Goal: Transaction & Acquisition: Purchase product/service

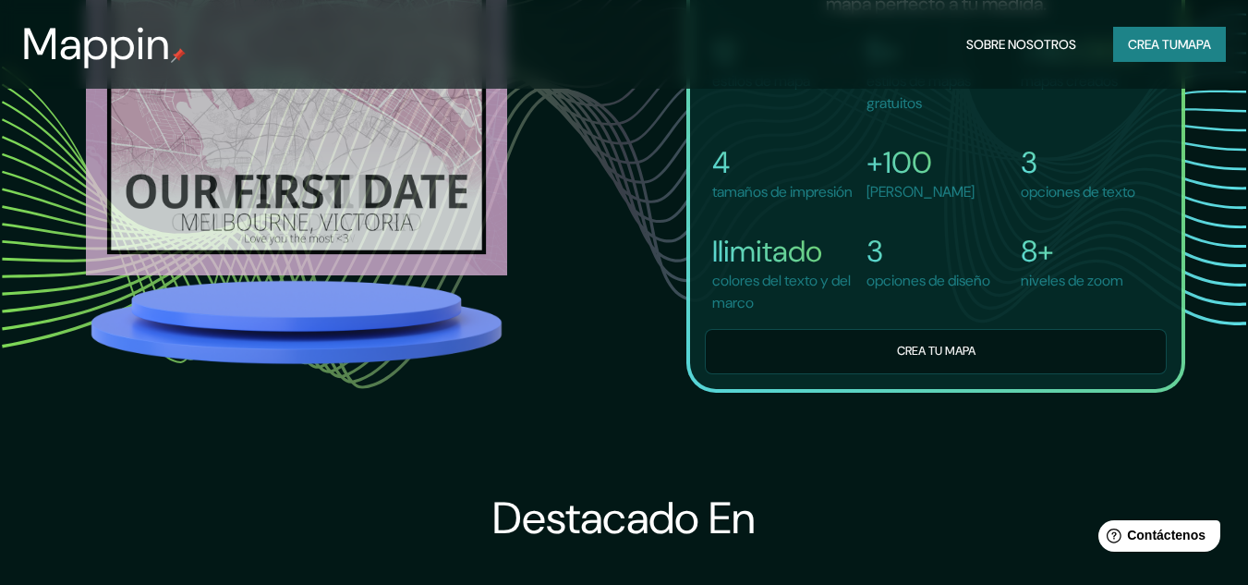
scroll to position [1405, 0]
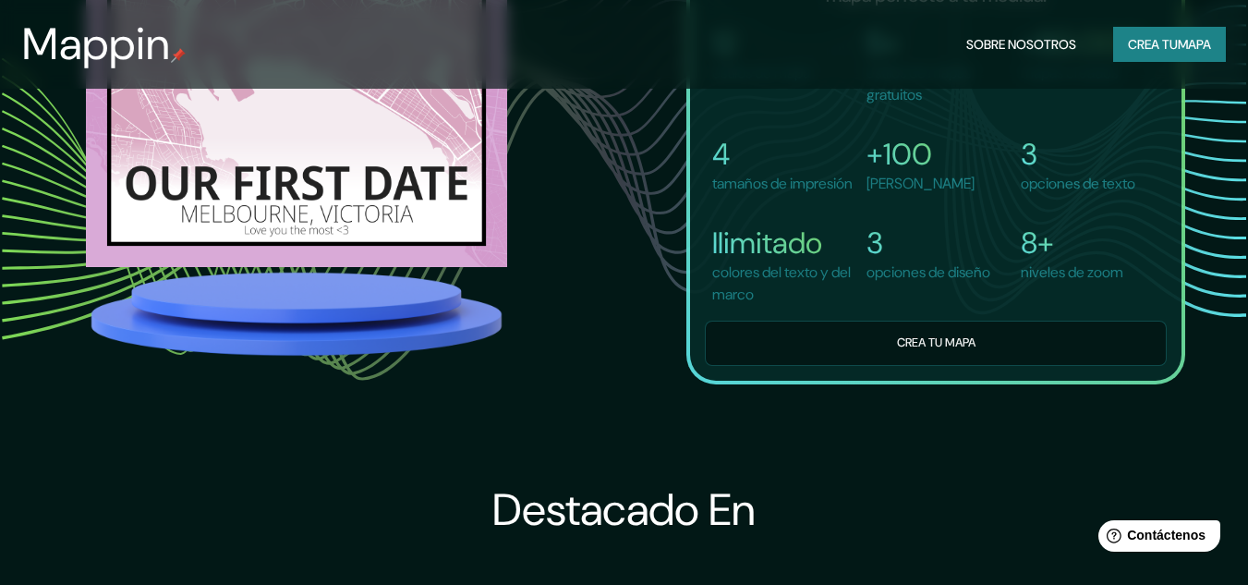
click at [782, 352] on div "12 estilos [PERSON_NAME] 5+ estilos de mapas gratuitos >50.000 mapas creados 4 …" at bounding box center [936, 180] width 462 height 370
click at [786, 356] on div "12 estilos [PERSON_NAME] 5+ estilos de mapas gratuitos >50.000 mapas creados 4 …" at bounding box center [936, 180] width 462 height 370
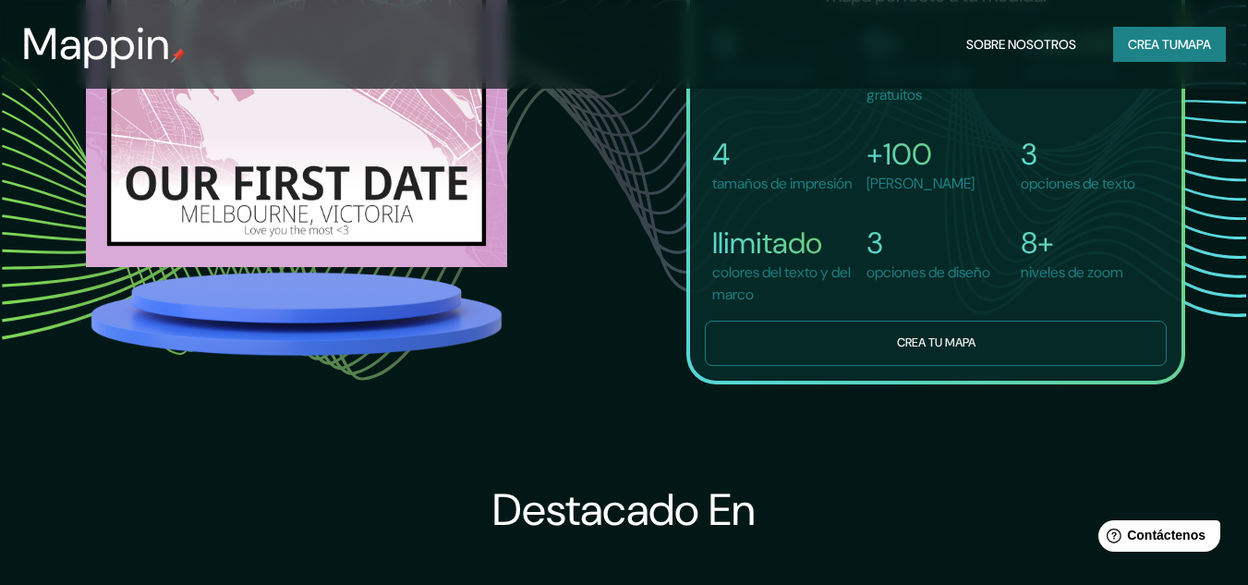
click at [802, 365] on button "Crea tu mapa" at bounding box center [936, 342] width 462 height 45
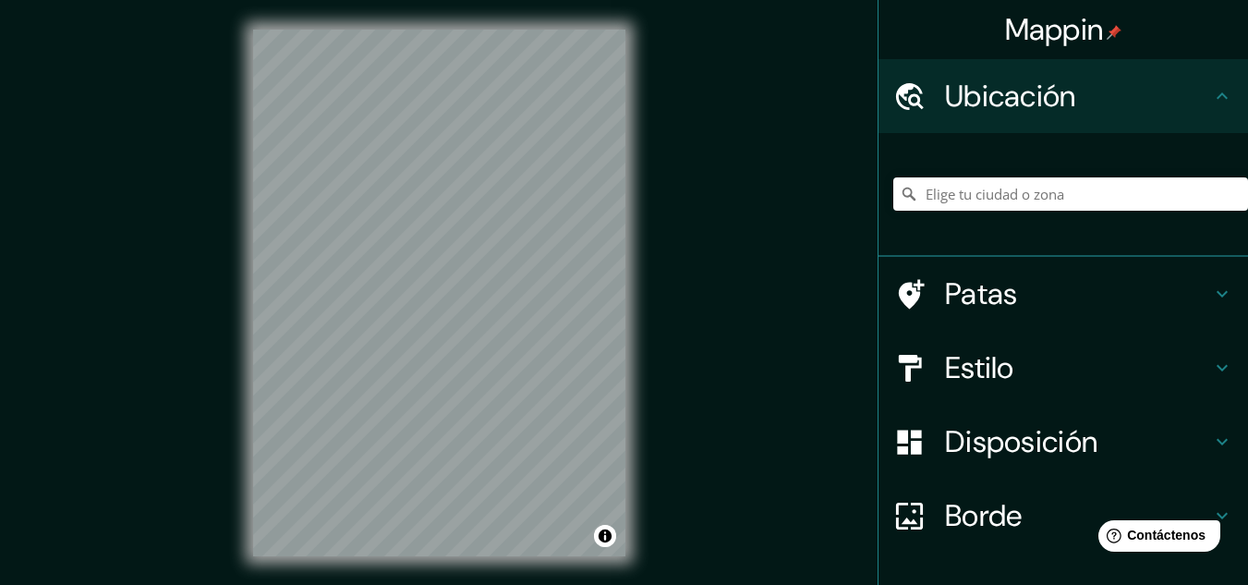
click at [775, 327] on div "Mappin Ubicación Patas Estilo Disposición Borde Elige un borde. Consejo : puede…" at bounding box center [624, 307] width 1248 height 615
click at [831, 184] on div "Mappin Ubicación Patas Estilo Disposición Borde Elige un borde. Consejo : puede…" at bounding box center [624, 307] width 1248 height 615
click at [658, 281] on div "Mappin Ubicación Patas Estilo Disposición Borde Elige un borde. Consejo : puede…" at bounding box center [624, 307] width 1248 height 615
click at [391, 10] on div "© Mapbox © OpenStreetMap Improve this map" at bounding box center [438, 292] width 431 height 585
click at [731, 222] on div "Mappin Ubicación Patas Estilo Disposición Borde Elige un borde. Consejo : puede…" at bounding box center [624, 307] width 1248 height 615
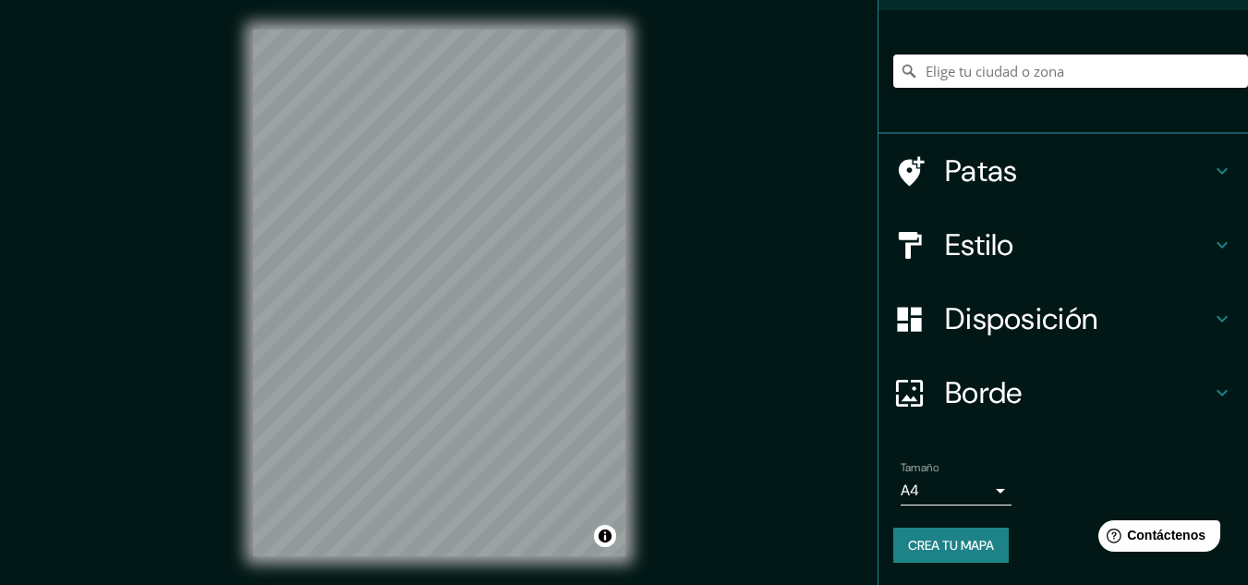
scroll to position [30, 0]
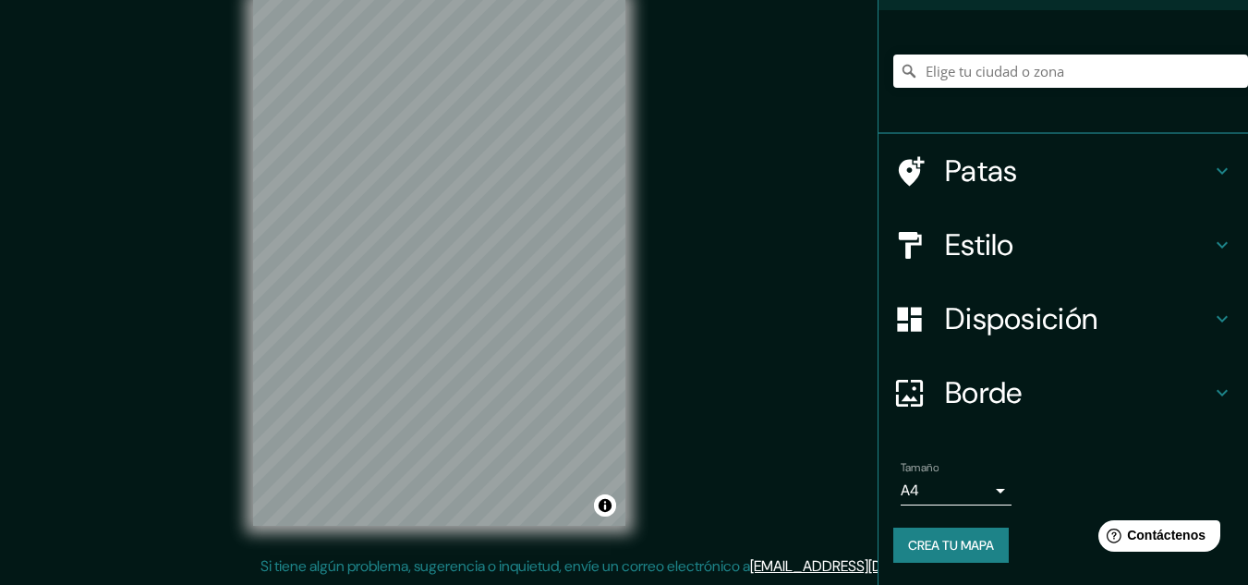
click at [981, 487] on body "Mappin Ubicación Patas Estilo Disposición Borde Elige un borde. Consejo : puede…" at bounding box center [624, 262] width 1248 height 585
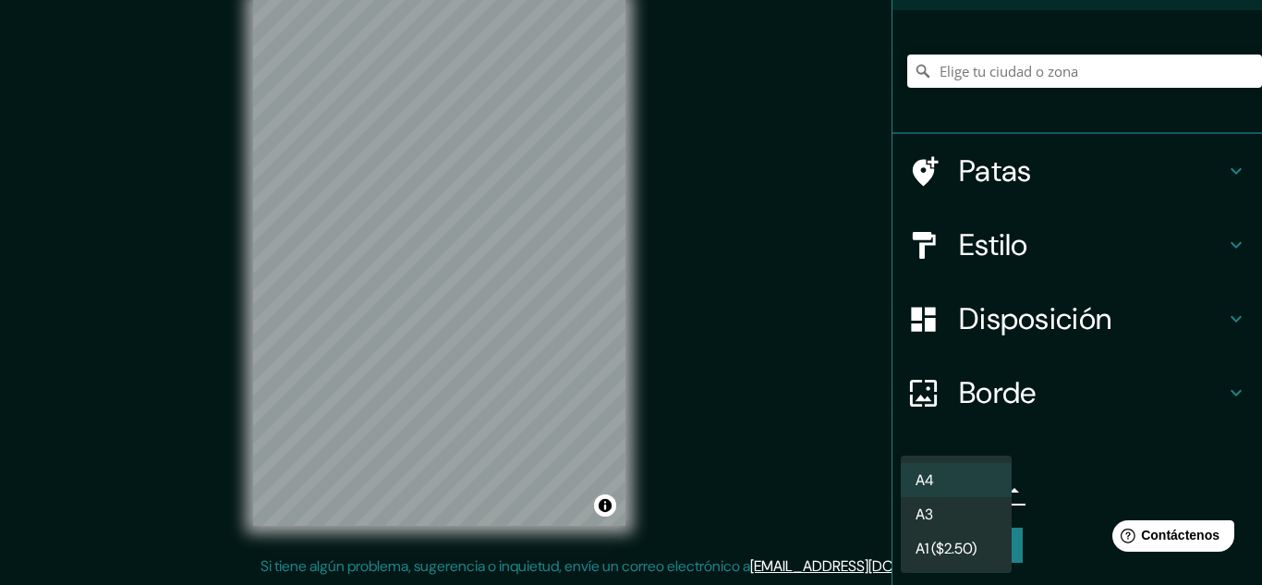
click at [956, 506] on li "A3" at bounding box center [955, 514] width 111 height 34
type input "a4"
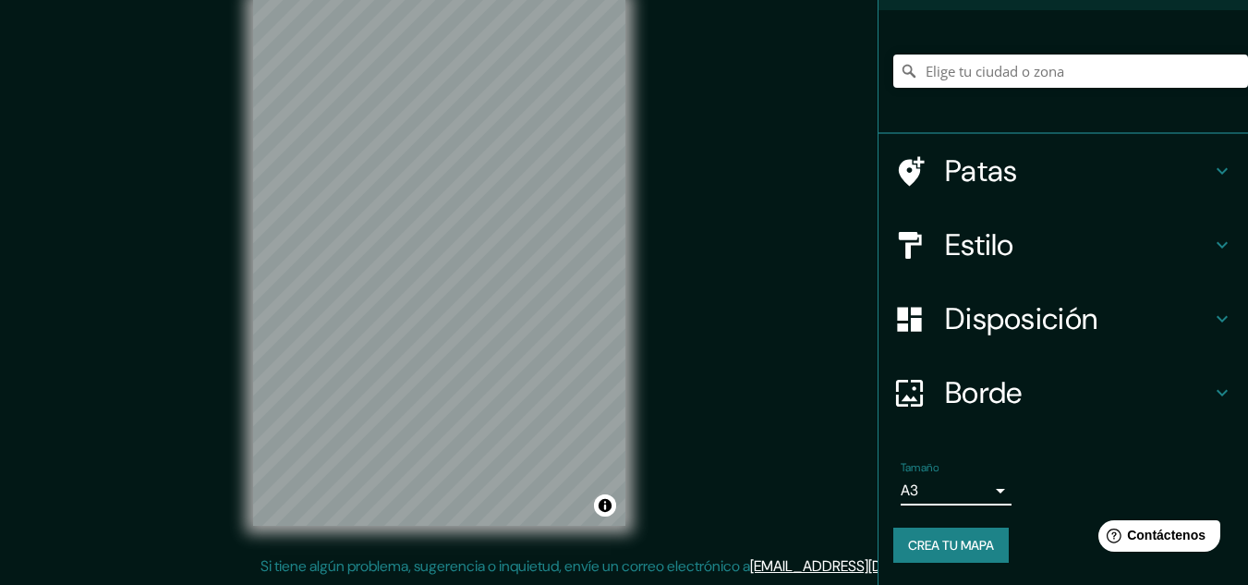
click at [960, 547] on font "Crea tu mapa" at bounding box center [951, 545] width 86 height 17
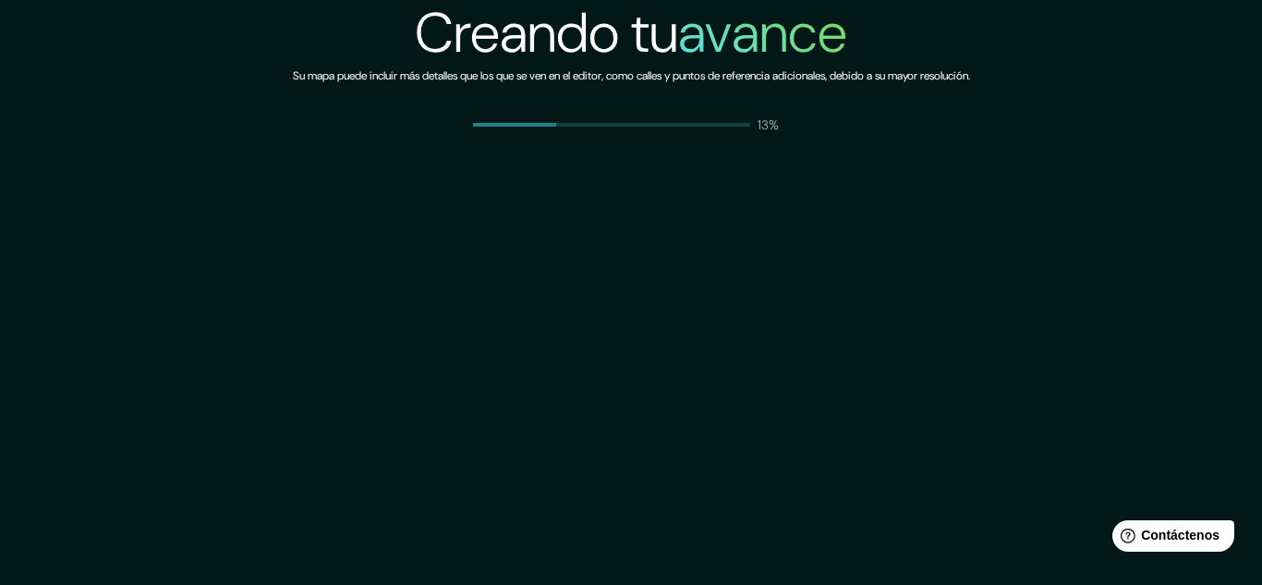
click at [779, 244] on div "Creando tu avance Su mapa puede incluir más detalles que los que se ven en el e…" at bounding box center [631, 292] width 1262 height 585
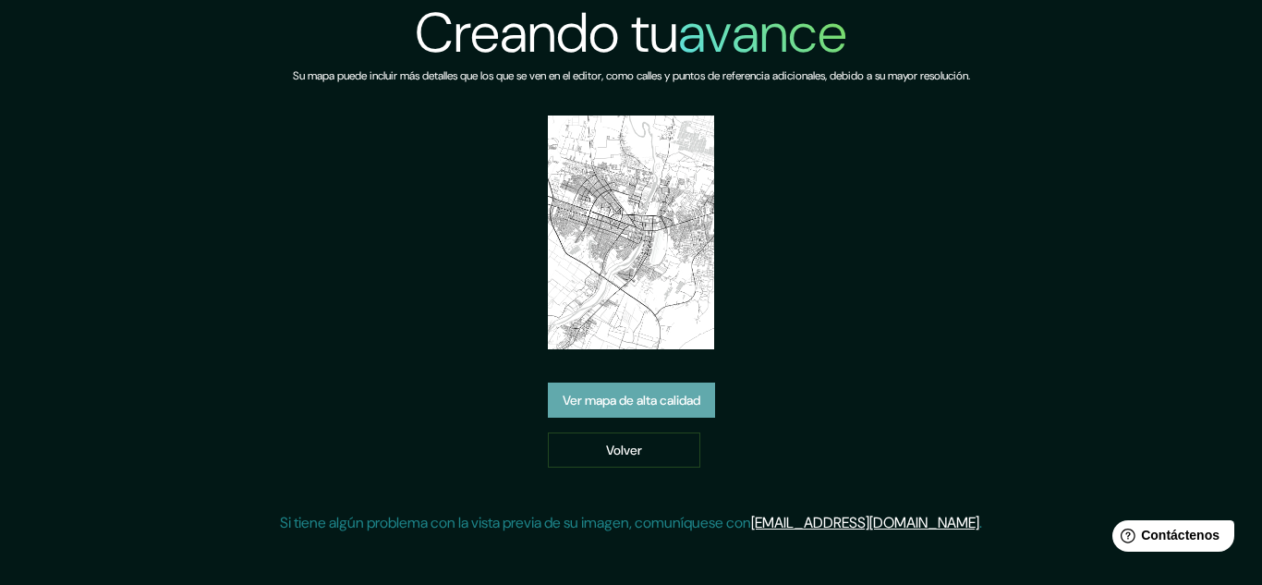
click at [615, 392] on font "Ver mapa de alta calidad" at bounding box center [631, 400] width 138 height 17
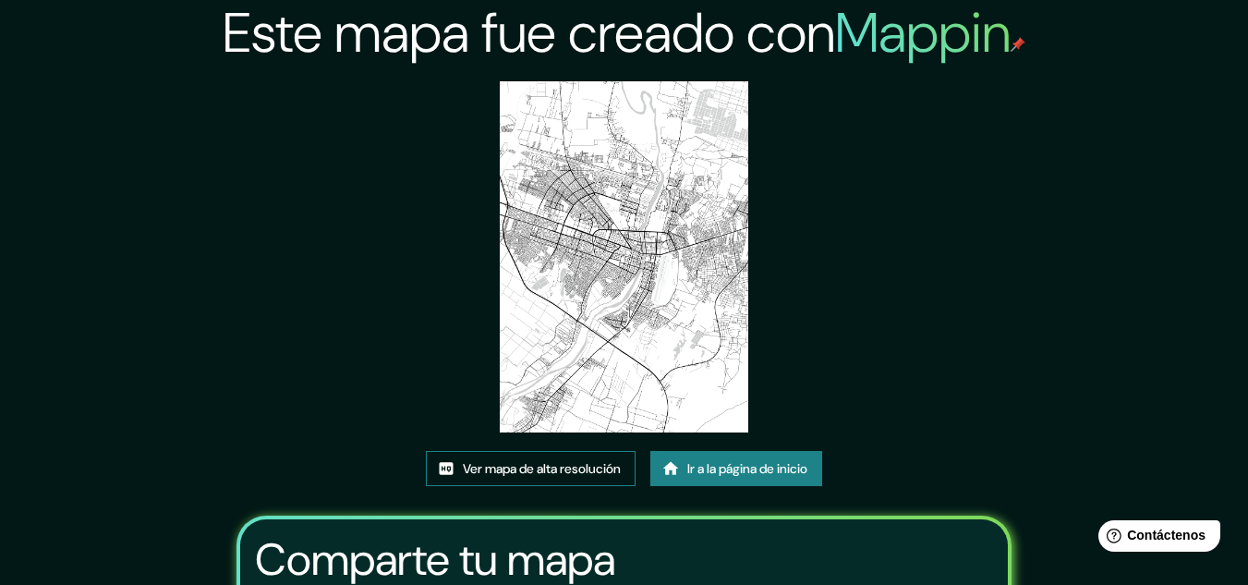
click at [542, 471] on font "Ver mapa de alta resolución" at bounding box center [542, 468] width 158 height 17
click at [530, 454] on link "Ver mapa de alta resolución" at bounding box center [531, 468] width 210 height 35
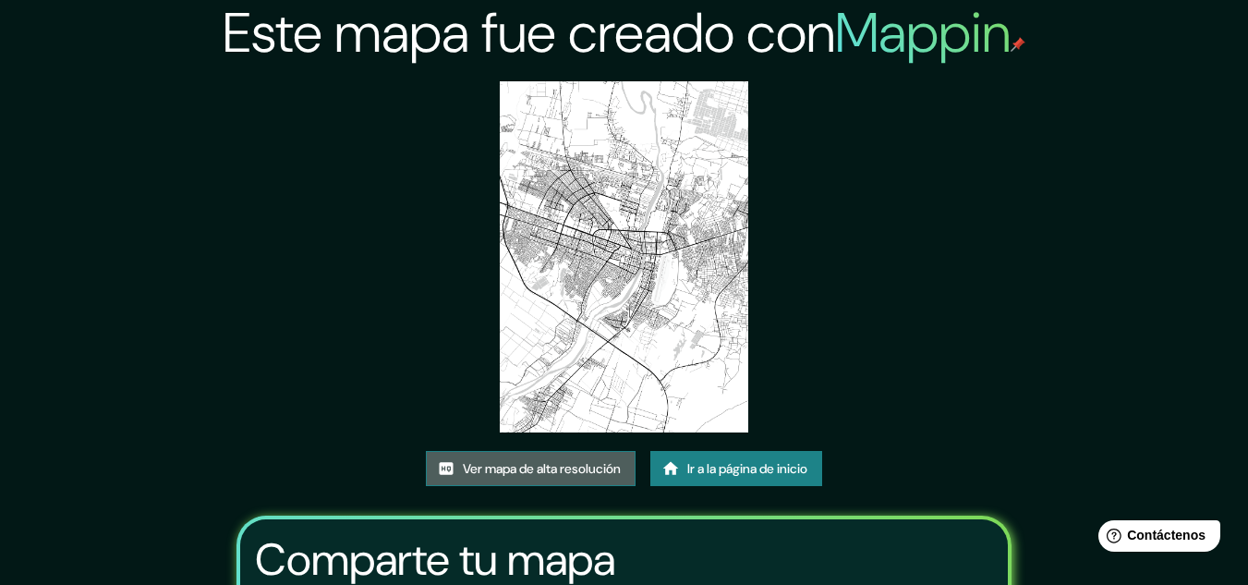
click at [508, 474] on font "Ver mapa de alta resolución" at bounding box center [542, 468] width 158 height 17
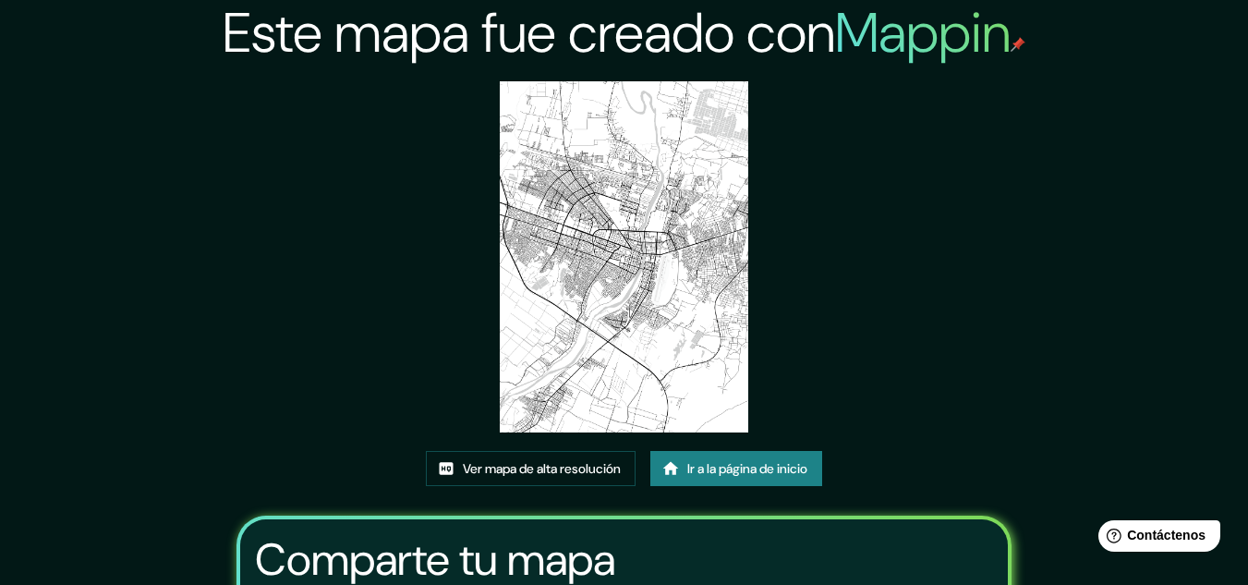
click at [723, 462] on font "Ir a la página de inicio" at bounding box center [747, 468] width 120 height 17
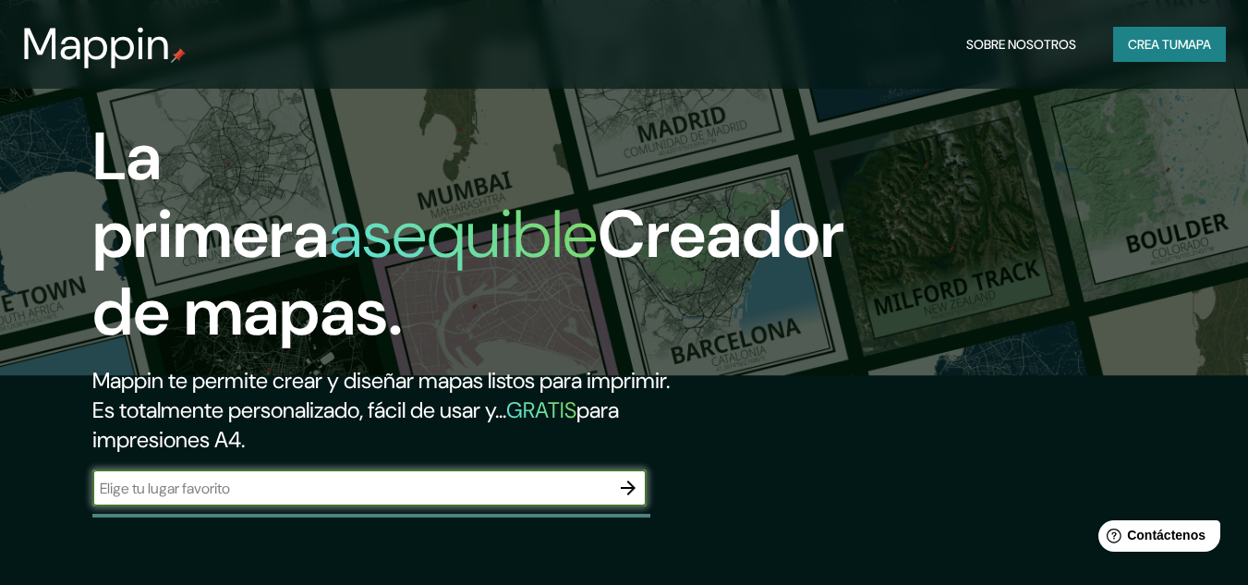
scroll to position [62, 0]
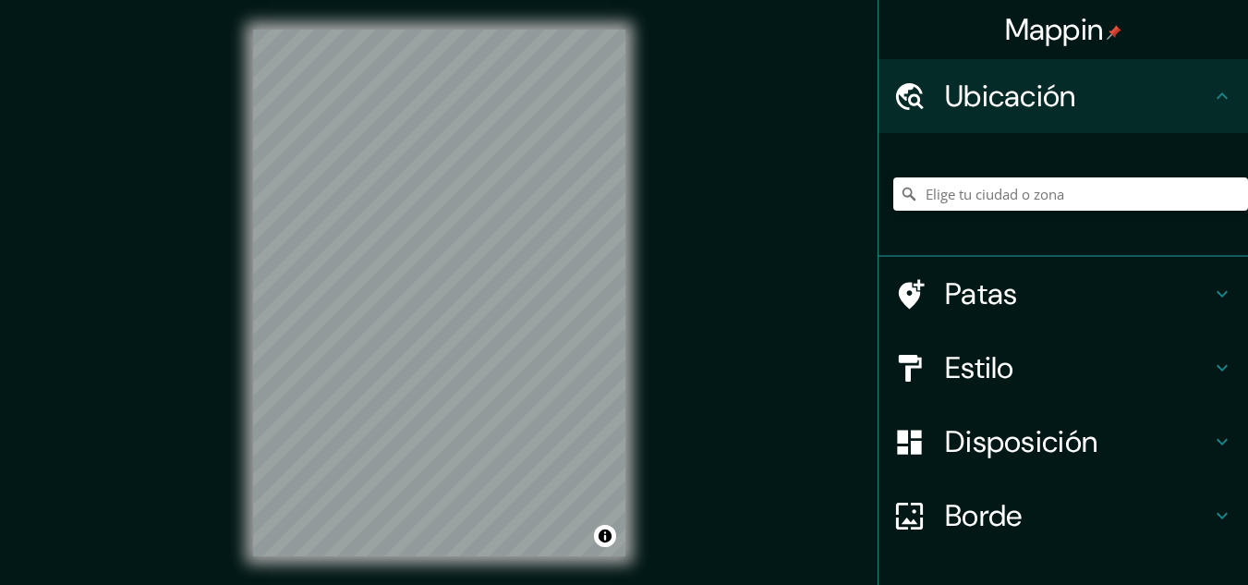
scroll to position [30, 0]
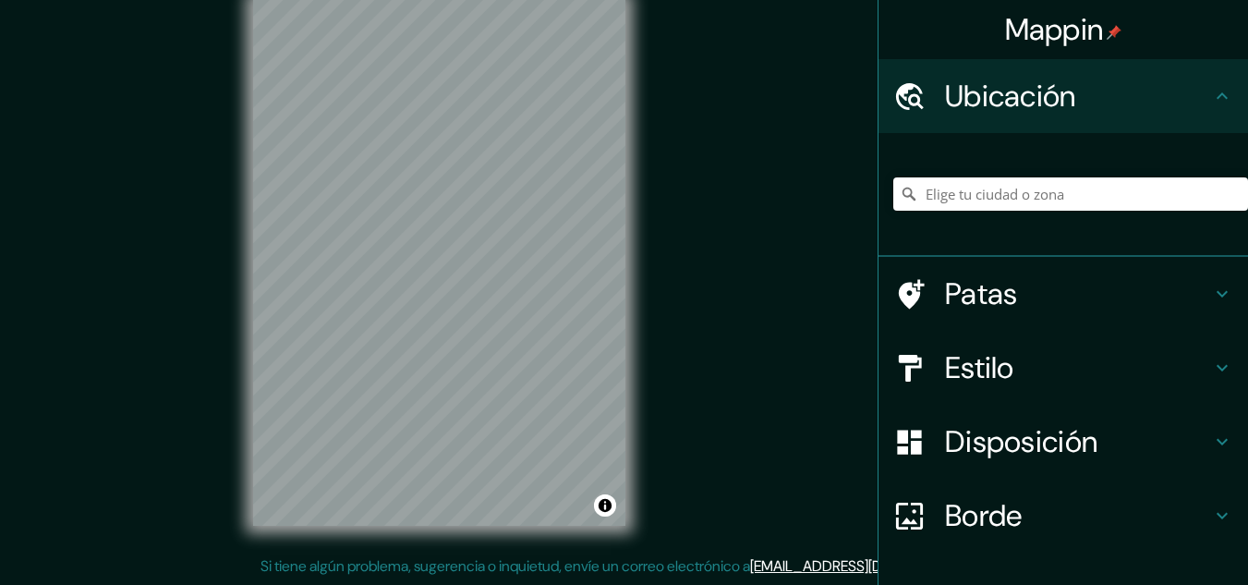
click at [654, 274] on div "© Mapbox © OpenStreetMap Improve this map" at bounding box center [438, 262] width 431 height 585
click at [811, 313] on div "Mappin Ubicación Patas Estilo Disposición Borde Elige un borde. Consejo : puede…" at bounding box center [624, 277] width 1248 height 615
click at [840, 408] on div "Mappin Ubicación Patas Estilo Disposición Borde Elige un borde. Consejo : puede…" at bounding box center [624, 277] width 1248 height 615
click at [873, 403] on div "Mappin Ubicación Patas Estilo Disposición Borde Elige un borde. Consejo : puede…" at bounding box center [624, 277] width 1248 height 615
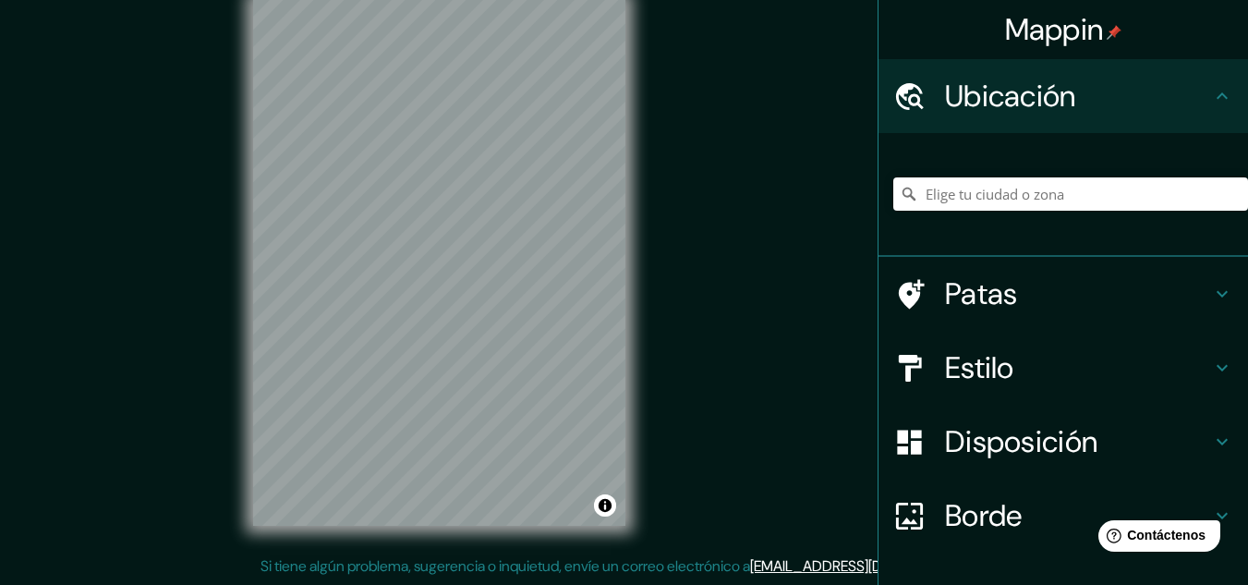
click at [93, 91] on div "Mappin Ubicación Patas Estilo Disposición Borde Elige un borde. Consejo : puede…" at bounding box center [624, 277] width 1248 height 615
click at [883, 115] on div "Mappin Ubicación Patas Estilo Disposición Borde Elige un borde. Consejo : puede…" at bounding box center [624, 277] width 1248 height 615
click at [1223, 232] on div "Mappin Ubicación Patas Estilo Disposición Borde Elige un borde. Consejo : puede…" at bounding box center [624, 277] width 1248 height 615
click at [1041, 0] on html "Mappin Ubicación Patas Estilo Disposición Borde Elige un borde. Consejo : puede…" at bounding box center [624, 262] width 1248 height 585
click at [694, 217] on div "Mappin Ubicación Patas Estilo Disposición Borde Elige un borde. Consejo : puede…" at bounding box center [624, 277] width 1248 height 615
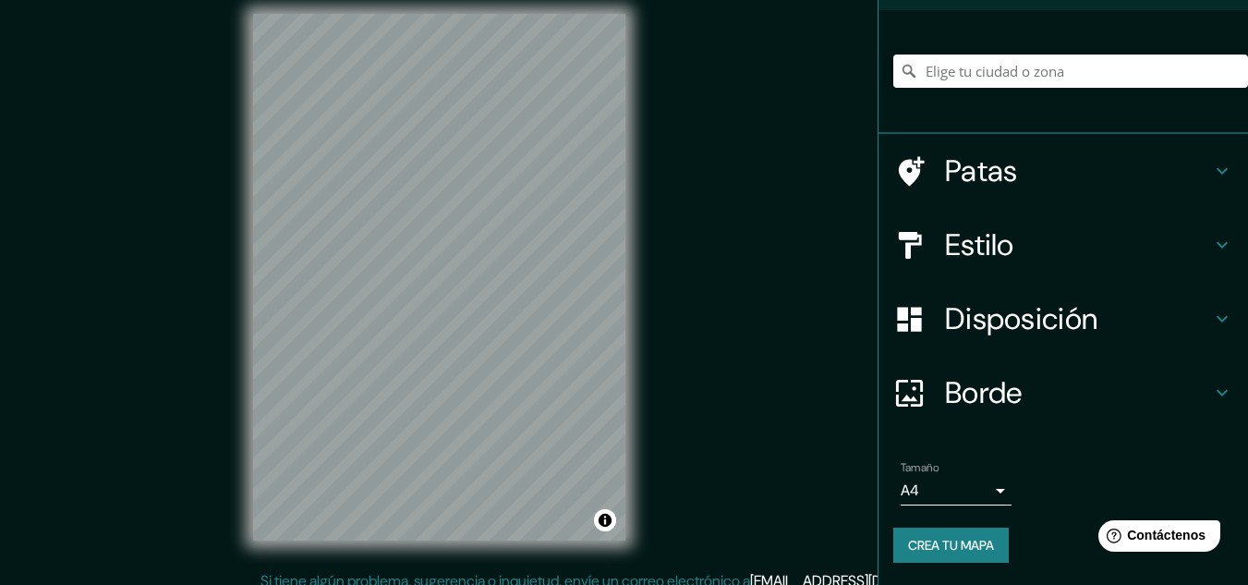
scroll to position [30, 0]
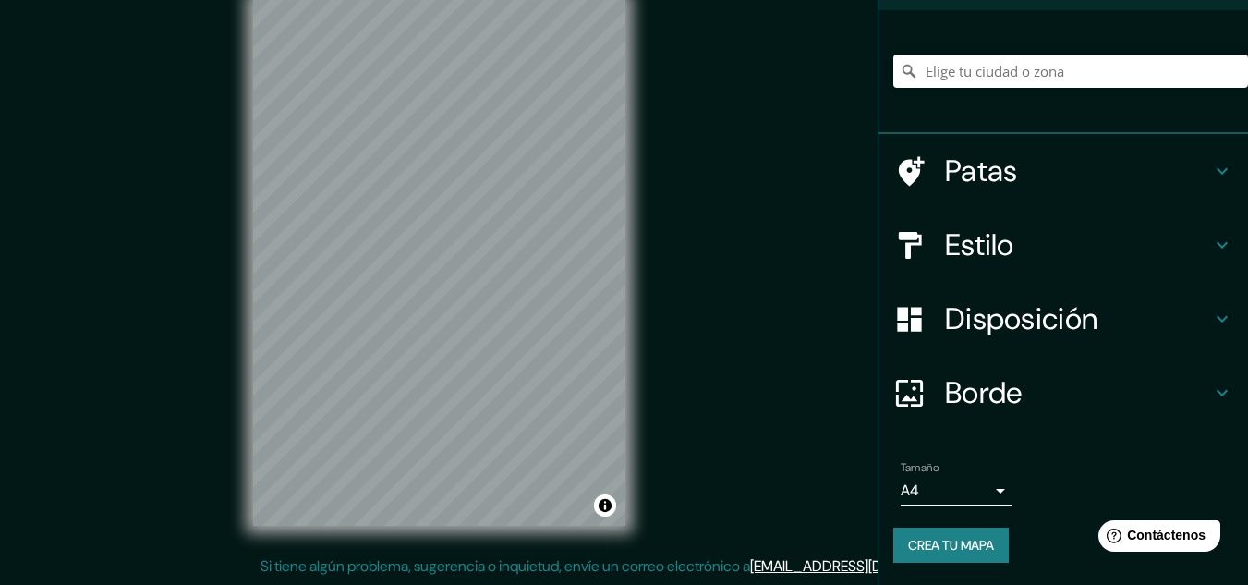
click at [954, 494] on body "Mappin Ubicación Patas Estilo Disposición Borde Elige un borde. Consejo : puede…" at bounding box center [624, 262] width 1248 height 585
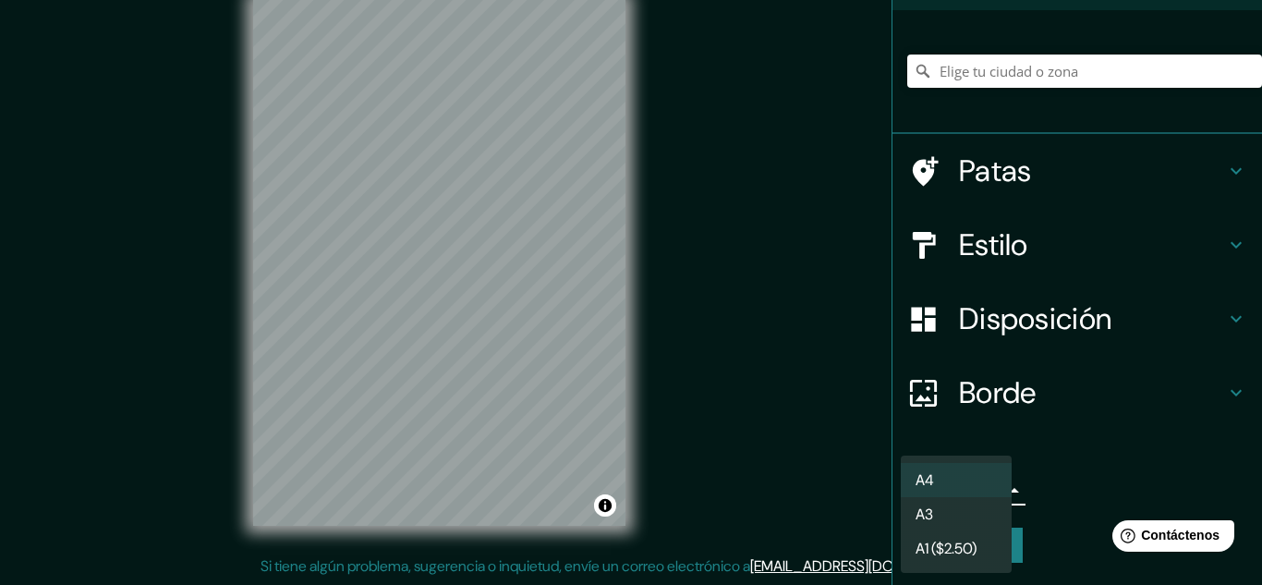
click at [944, 512] on li "A3" at bounding box center [955, 514] width 111 height 34
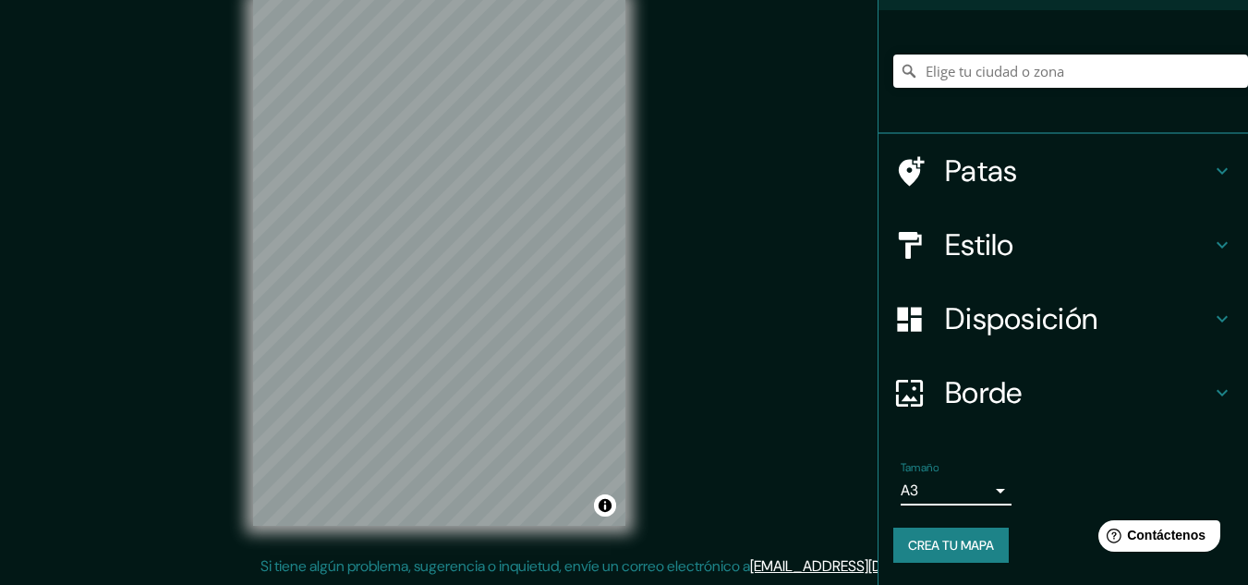
click at [1016, 303] on font "Disposición" at bounding box center [1021, 318] width 152 height 39
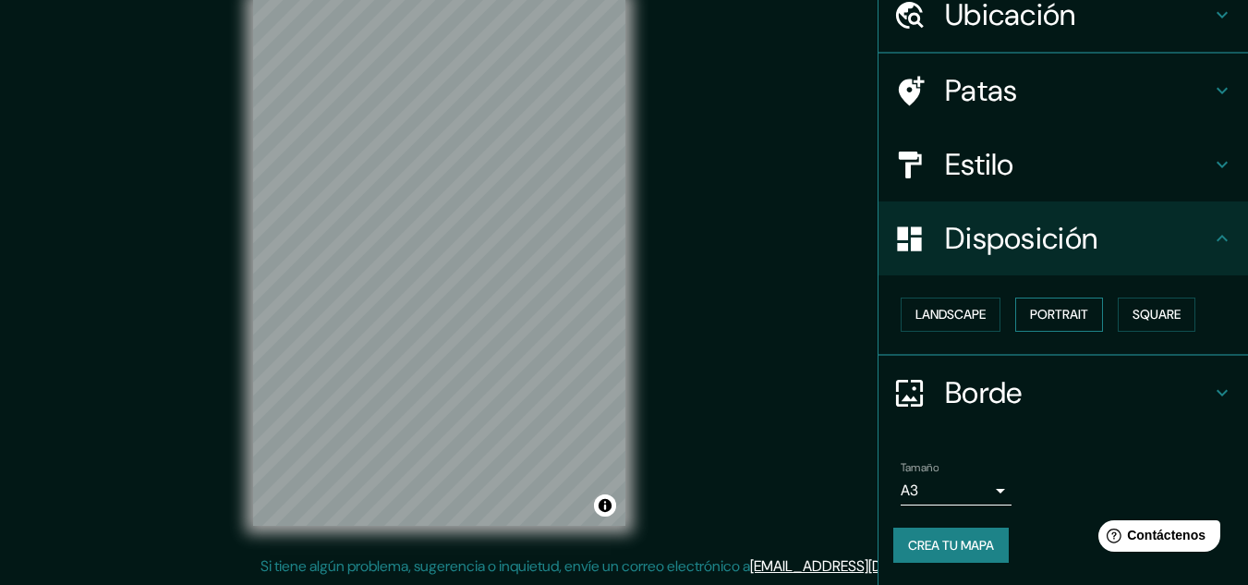
scroll to position [81, 0]
click at [1066, 242] on font "Disposición" at bounding box center [1021, 238] width 152 height 39
click at [1031, 153] on h4 "Estilo" at bounding box center [1078, 164] width 266 height 37
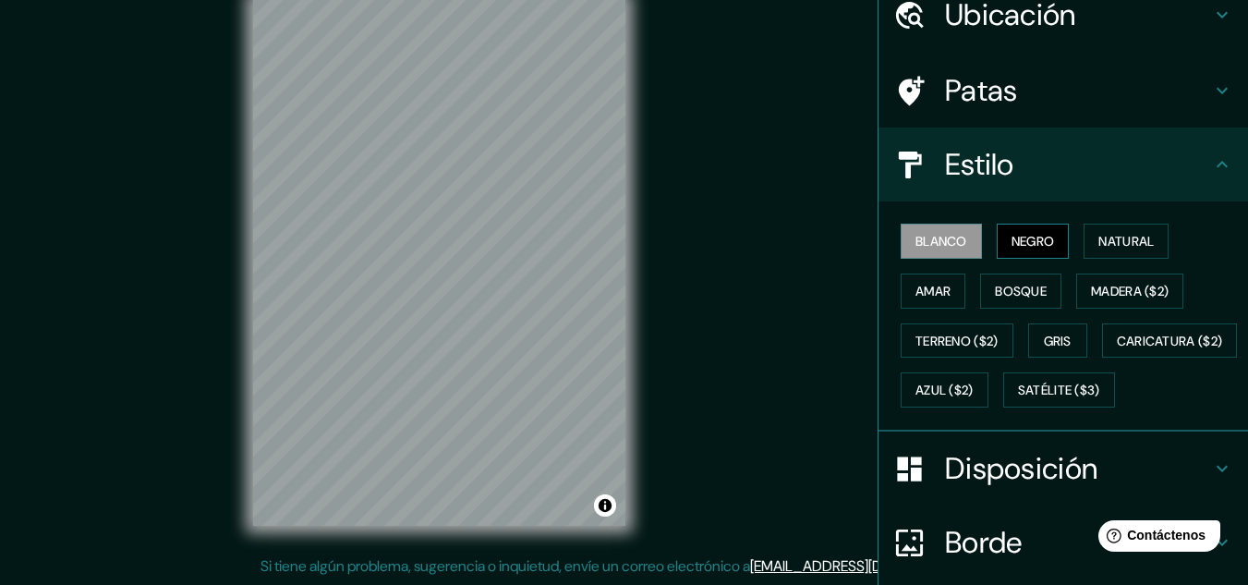
click at [1020, 250] on font "Negro" at bounding box center [1032, 241] width 43 height 24
click at [933, 245] on font "Blanco" at bounding box center [941, 241] width 52 height 17
click at [929, 272] on div "Blanco Negro Natural Amar Bosque Madera ($2) Terreno ($2) Gris Caricatura ($2) …" at bounding box center [1070, 315] width 355 height 199
click at [924, 290] on font "Amar" at bounding box center [932, 291] width 35 height 17
click at [929, 240] on font "Blanco" at bounding box center [941, 241] width 52 height 17
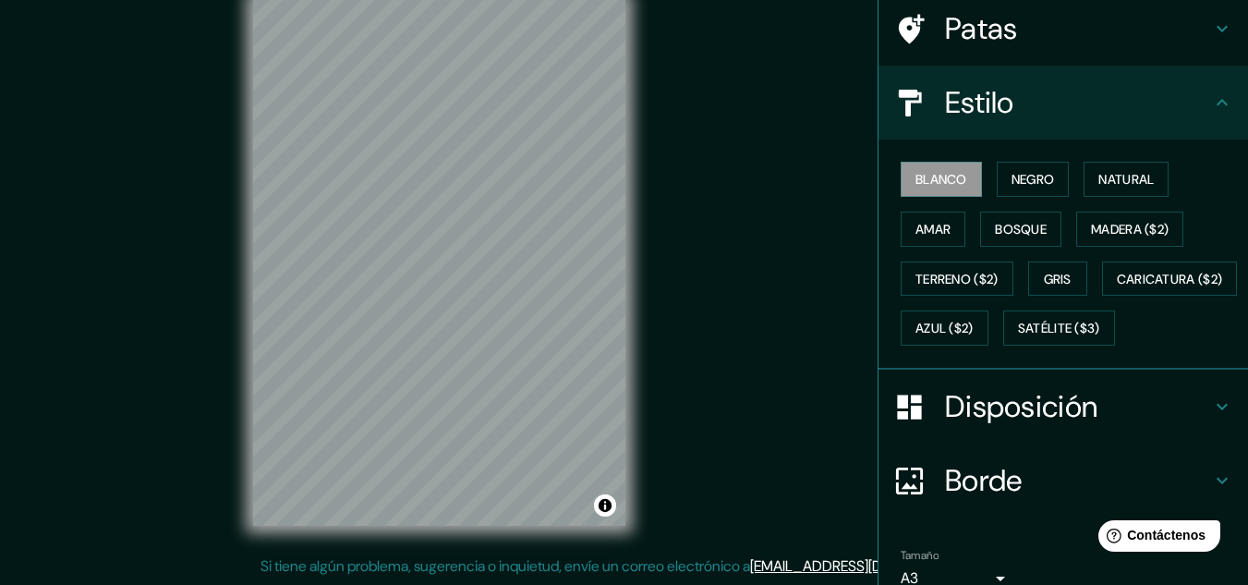
scroll to position [280, 0]
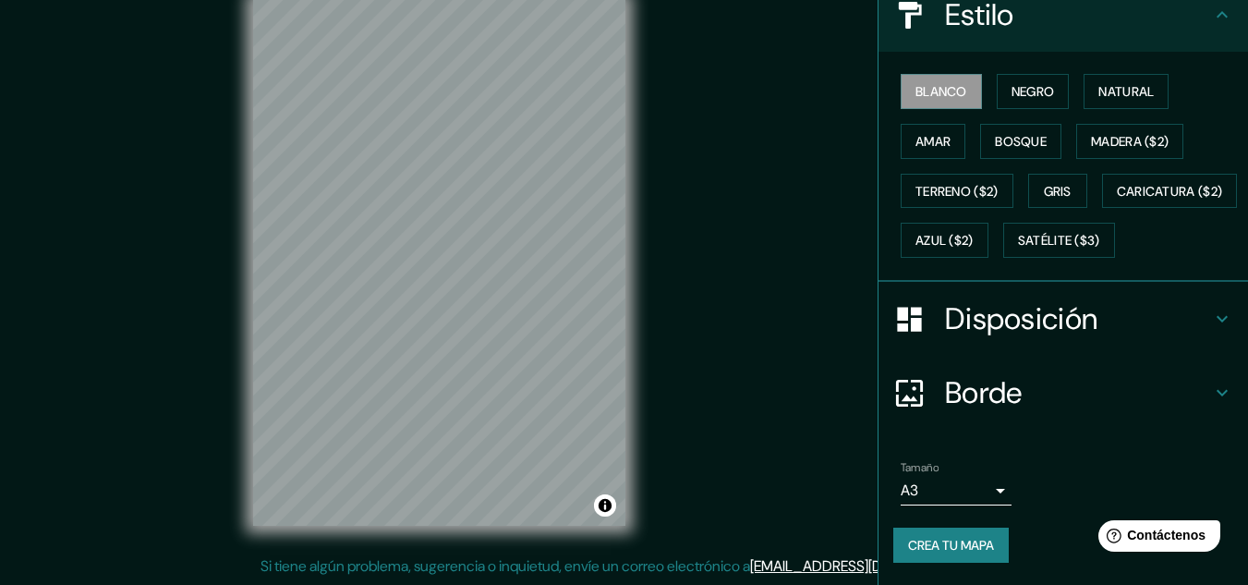
click at [955, 533] on font "Crea tu mapa" at bounding box center [951, 545] width 86 height 24
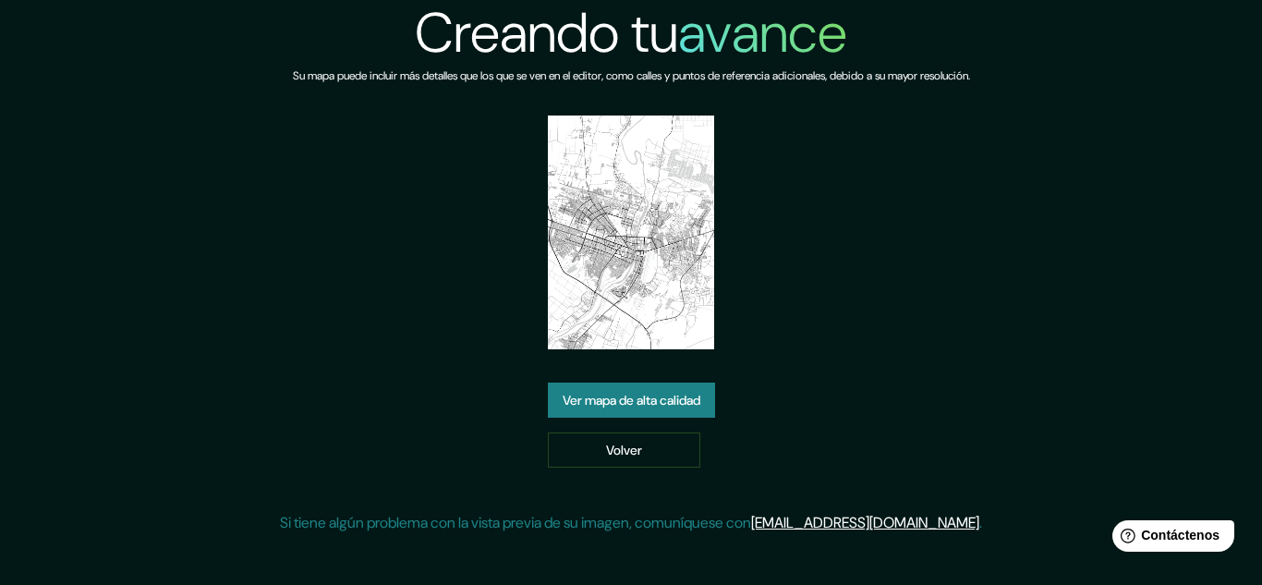
click at [644, 389] on font "Ver mapa de alta calidad" at bounding box center [631, 400] width 138 height 24
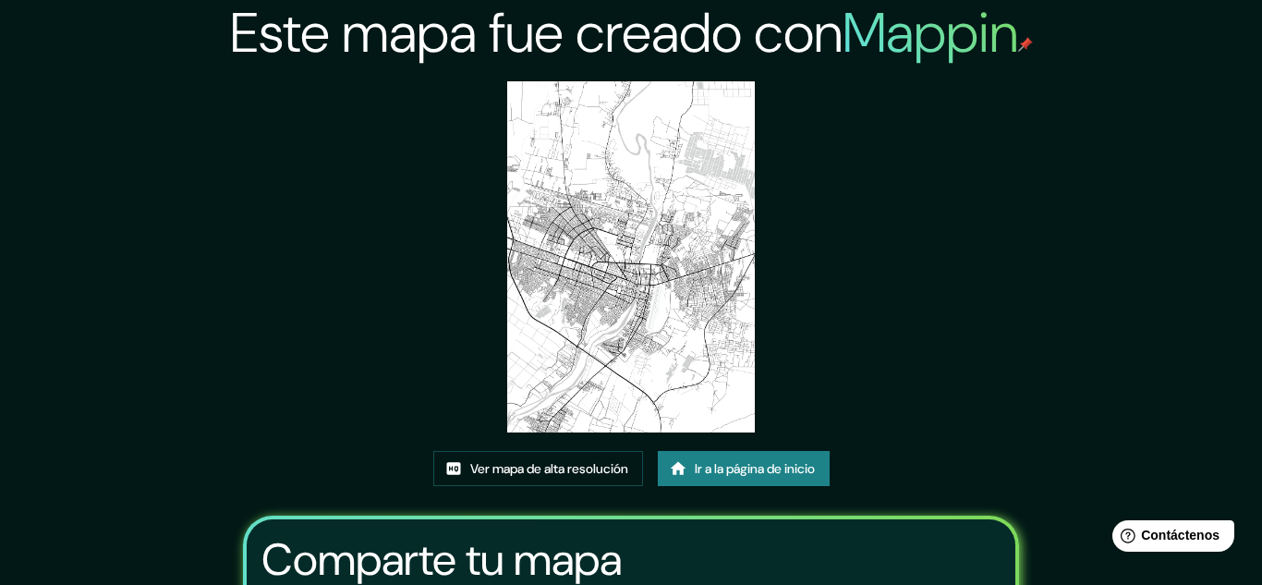
click at [534, 112] on div "Este mapa fue creado con Mappin Ver mapa de alta resolución Ir a la página de i…" at bounding box center [631, 407] width 820 height 815
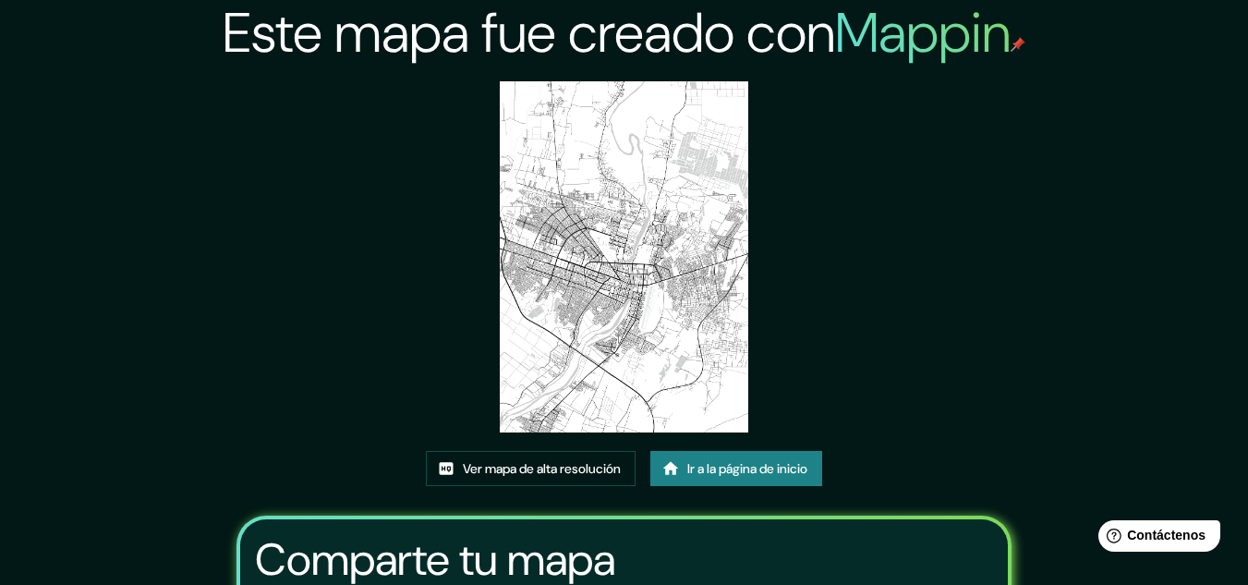
click at [537, 124] on img at bounding box center [624, 256] width 248 height 351
click at [573, 461] on font "Ver mapa de alta resolución" at bounding box center [542, 468] width 158 height 17
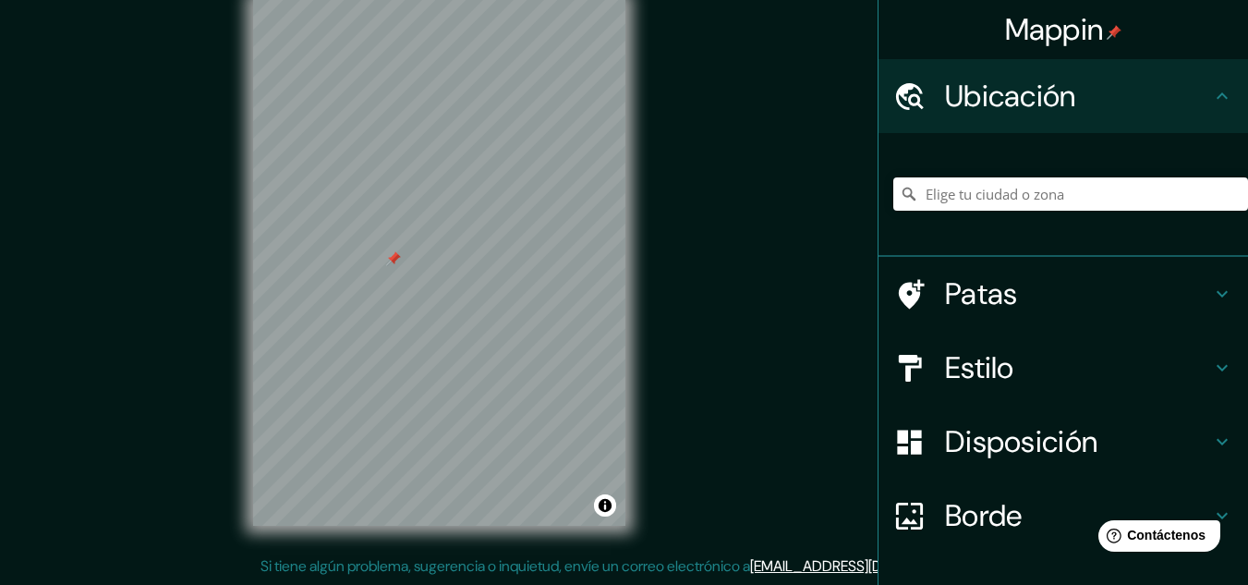
drag, startPoint x: 913, startPoint y: 324, endPoint x: 396, endPoint y: 261, distance: 521.0
click at [391, 264] on div at bounding box center [393, 258] width 15 height 15
click at [404, 263] on div at bounding box center [399, 260] width 15 height 15
click at [1070, 282] on h4 "Patas" at bounding box center [1078, 293] width 266 height 37
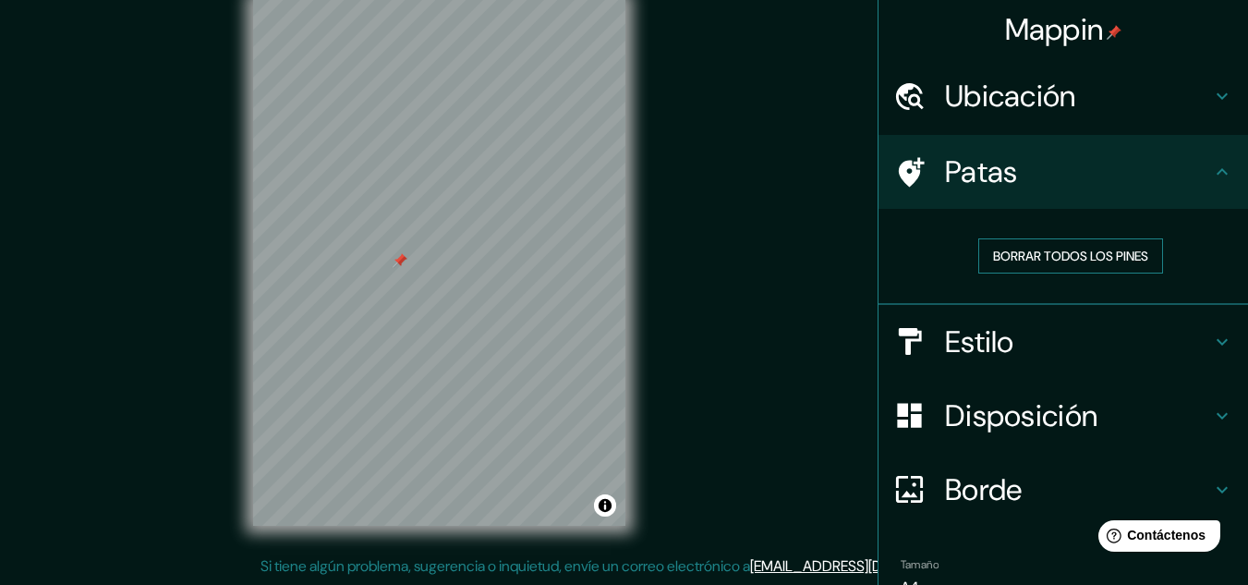
click at [1084, 262] on font "Borrar todos los pines" at bounding box center [1070, 255] width 155 height 17
click at [1139, 167] on h4 "Patas" at bounding box center [1078, 171] width 266 height 37
click at [1124, 90] on h4 "Ubicación" at bounding box center [1078, 96] width 266 height 37
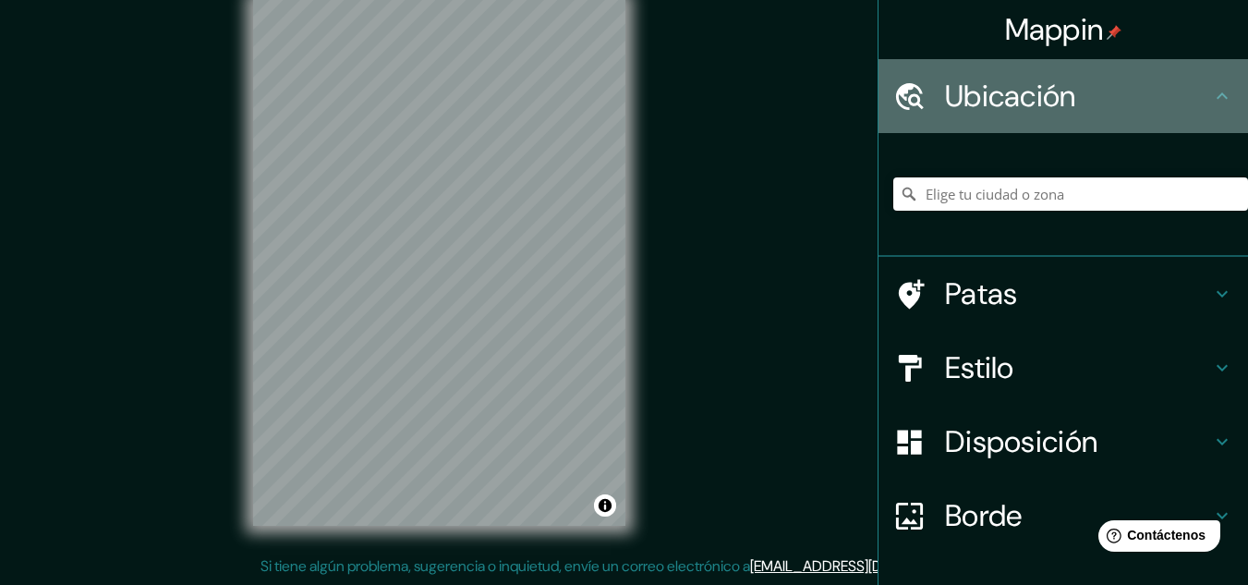
click at [1124, 90] on h4 "Ubicación" at bounding box center [1078, 96] width 266 height 37
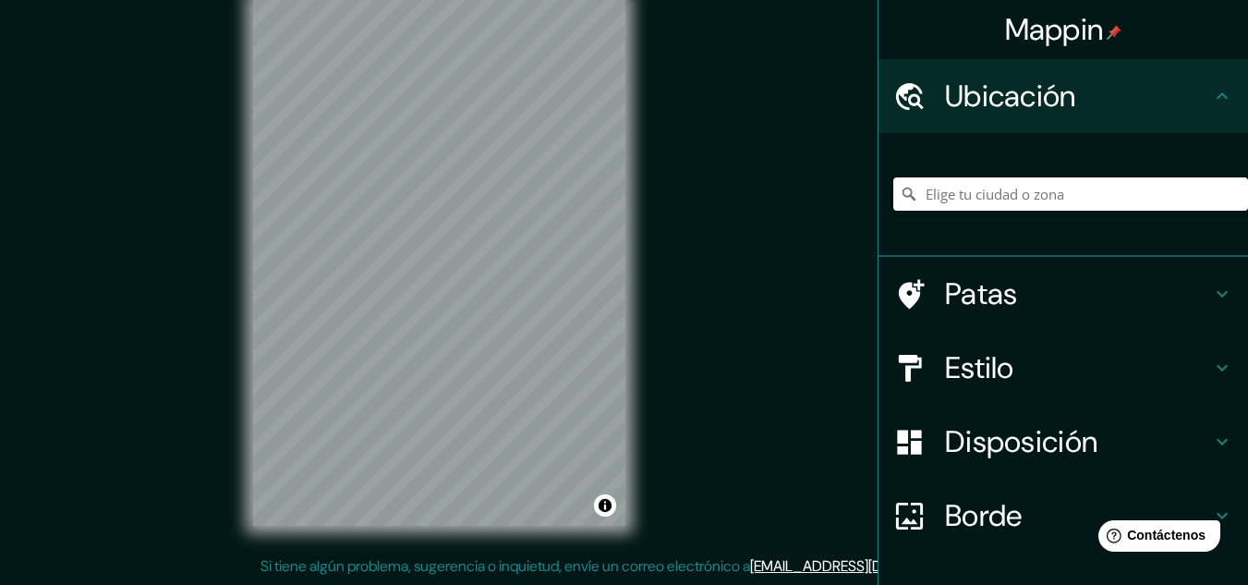
click at [1140, 333] on div "Estilo" at bounding box center [1062, 368] width 369 height 74
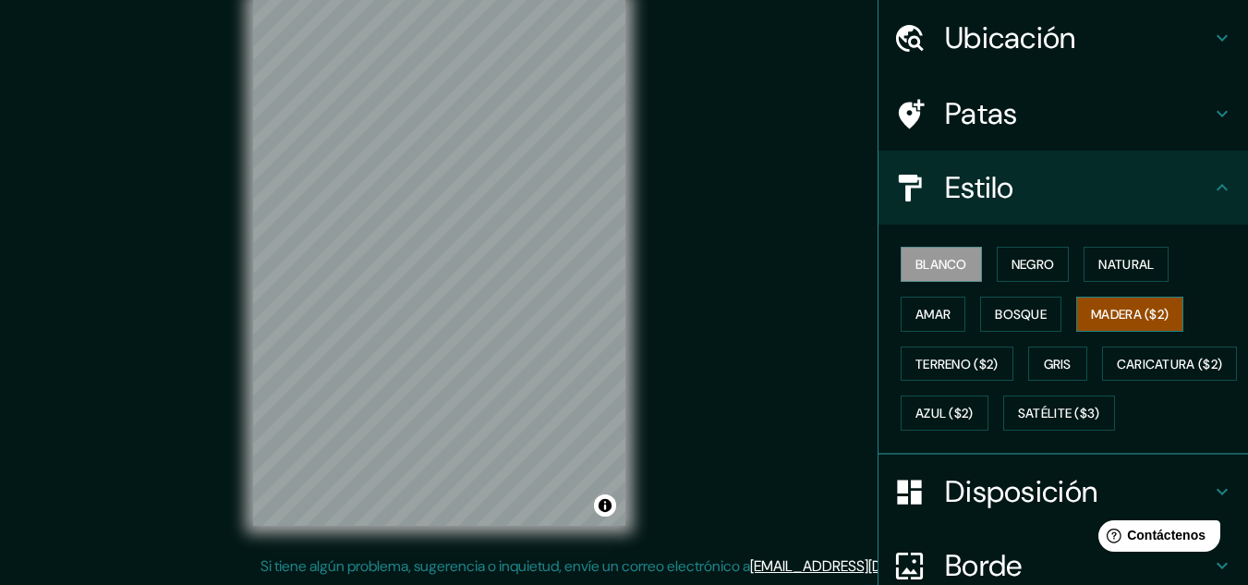
scroll to position [123, 0]
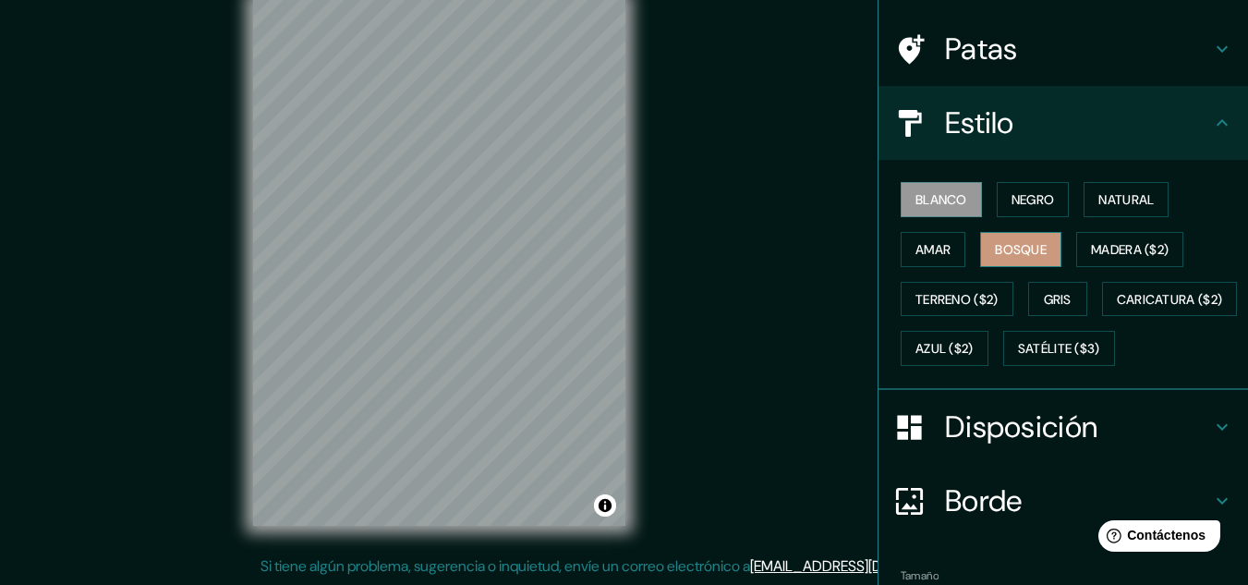
click at [1024, 241] on font "Bosque" at bounding box center [1021, 249] width 52 height 17
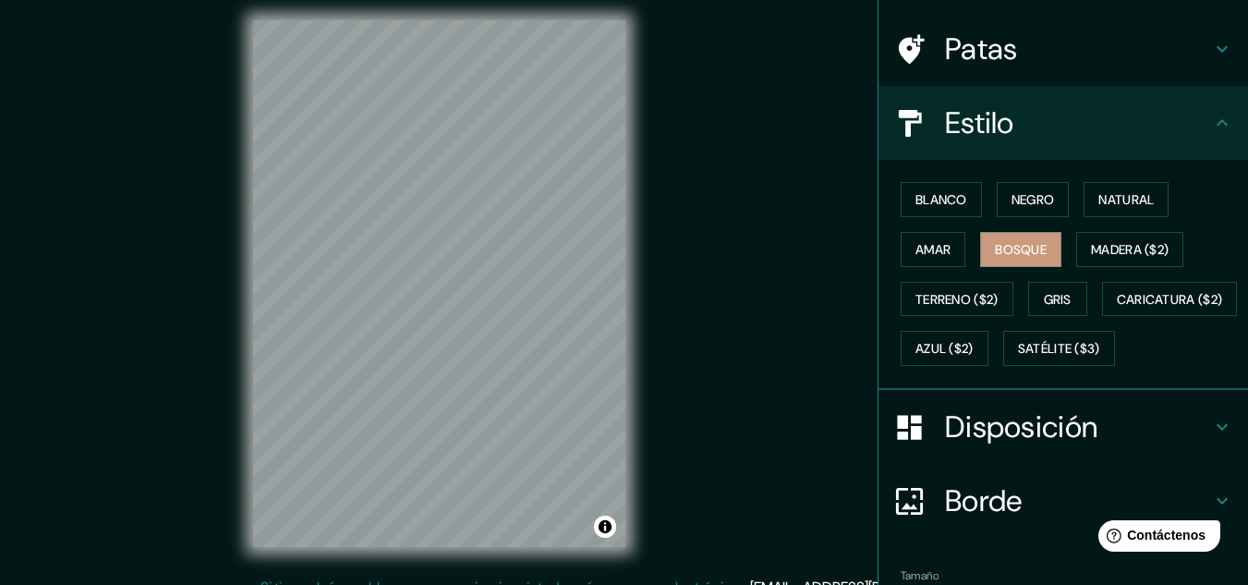
scroll to position [0, 0]
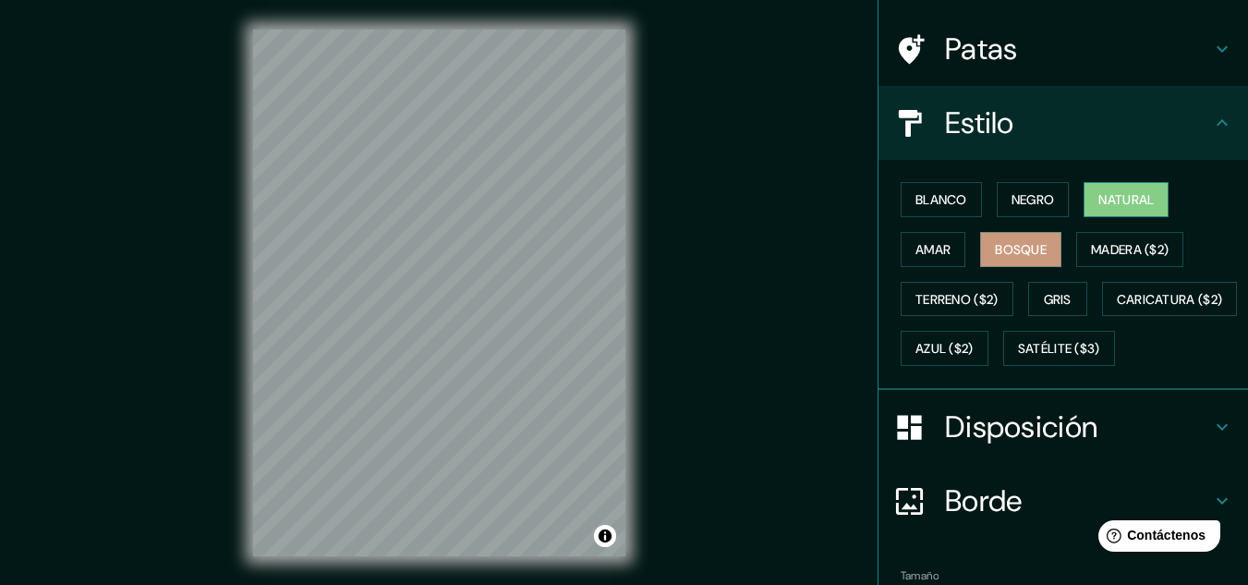
click at [1117, 186] on button "Natural" at bounding box center [1125, 199] width 85 height 35
click at [727, 339] on div "Mappin Ubicación Patas Estilo Blanco Negro Natural Amar Bosque Madera ($2) Terr…" at bounding box center [624, 307] width 1248 height 615
click at [742, 251] on div "Mappin Ubicación Patas Estilo Blanco Negro Natural Amar Bosque Madera ($2) Terr…" at bounding box center [624, 307] width 1248 height 615
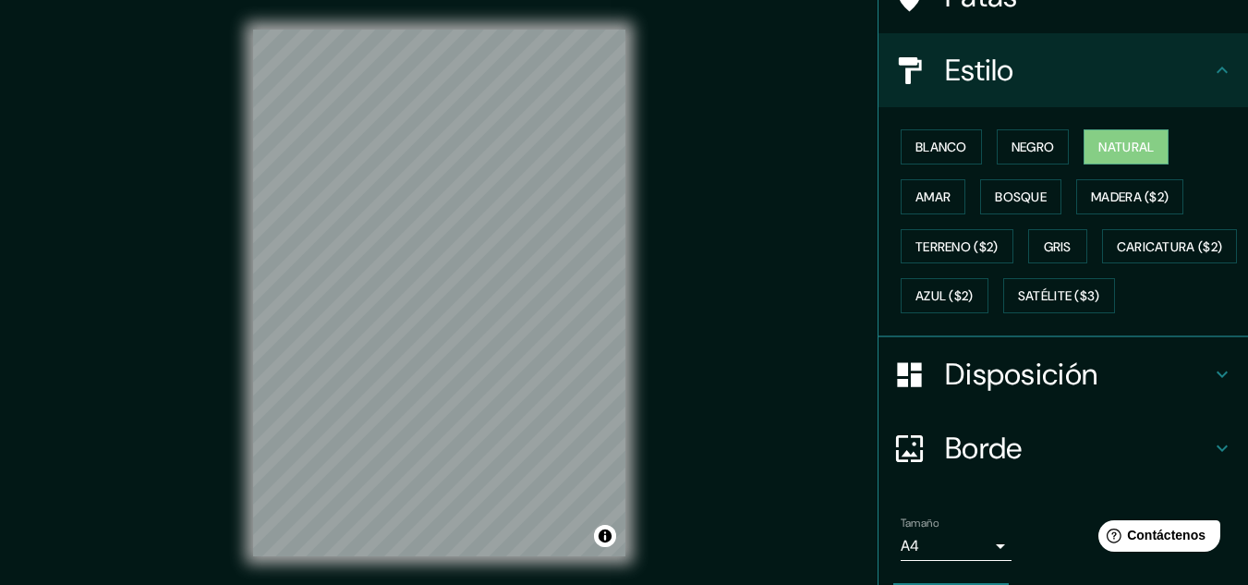
scroll to position [280, 0]
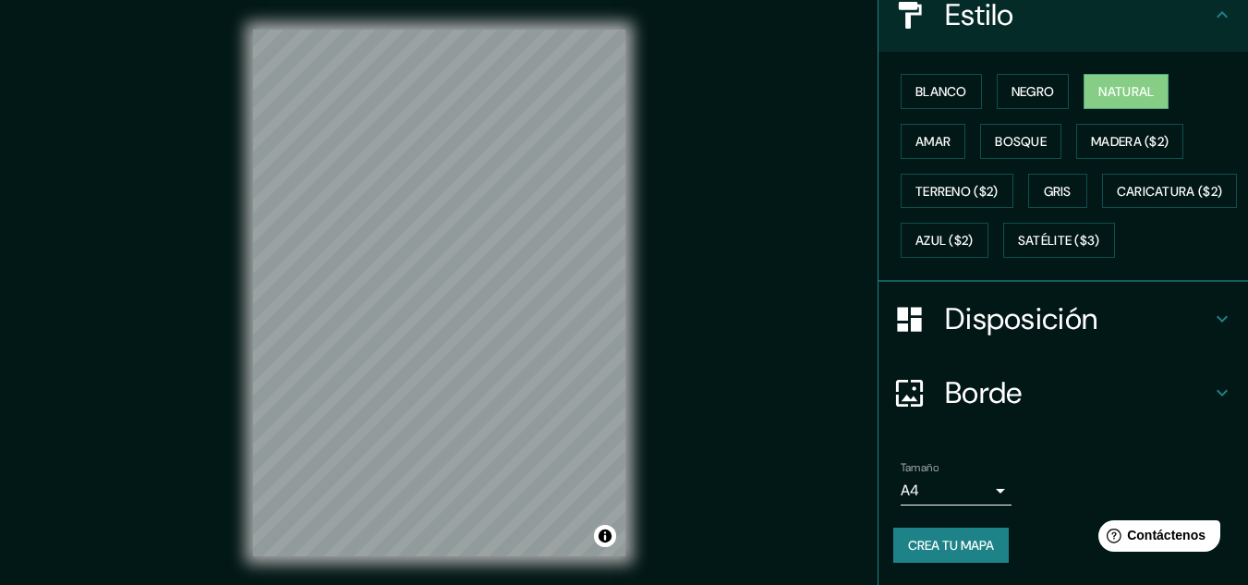
click at [949, 504] on body "Mappin Ubicación Patas Estilo Blanco Negro Natural Amar Bosque Madera ($2) Terr…" at bounding box center [624, 292] width 1248 height 585
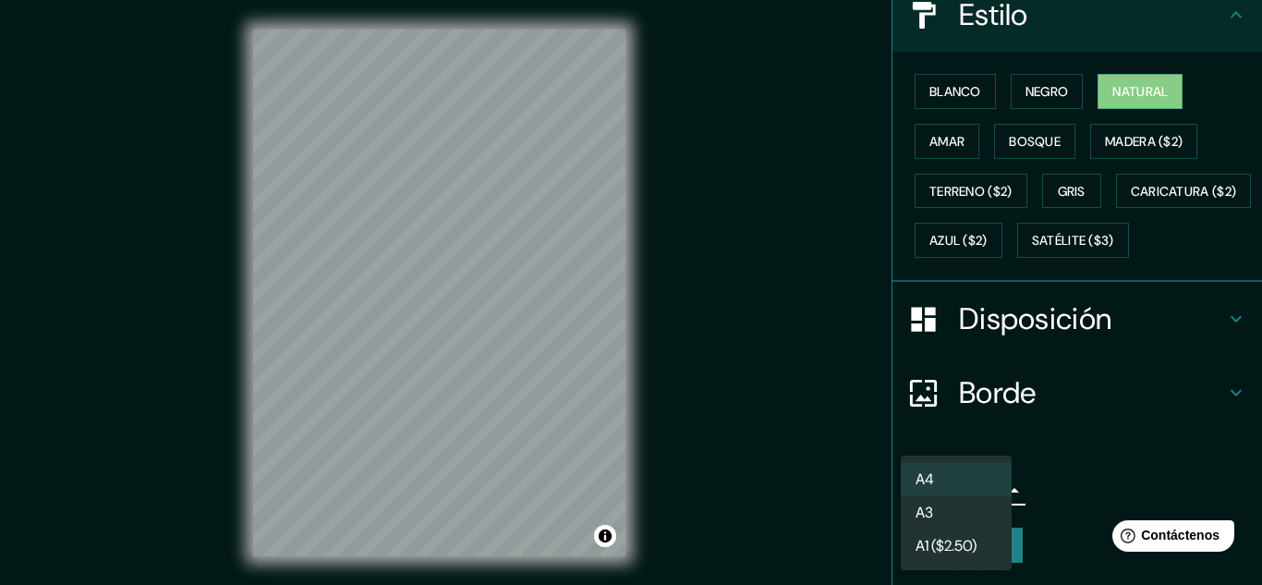
click at [934, 498] on li "A3" at bounding box center [955, 512] width 111 height 33
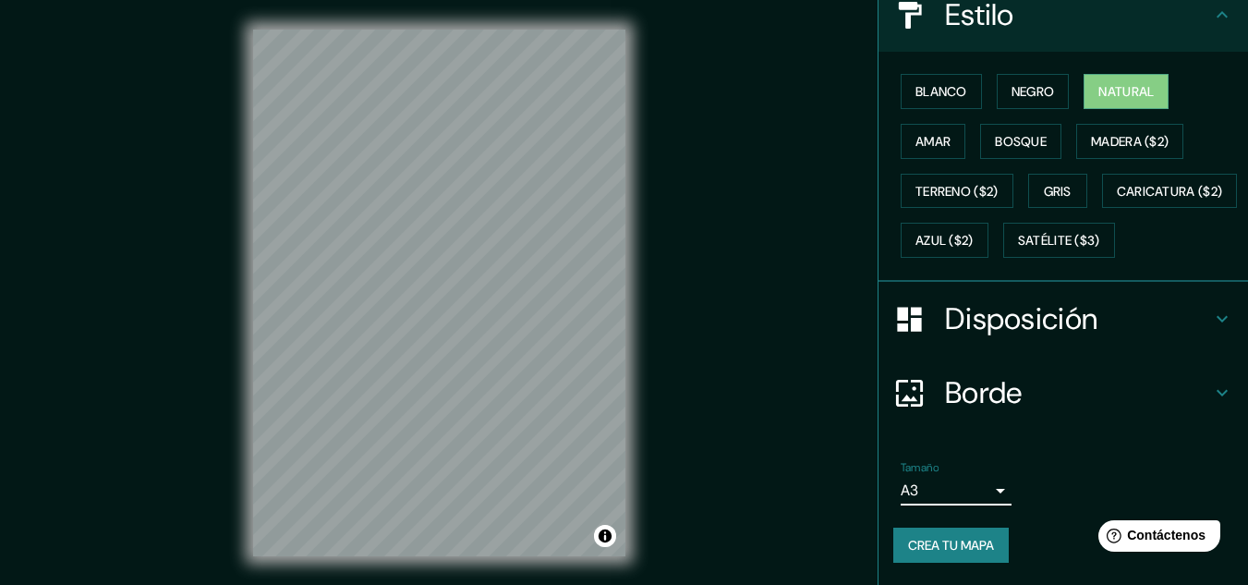
click at [949, 540] on font "Crea tu mapa" at bounding box center [951, 545] width 86 height 17
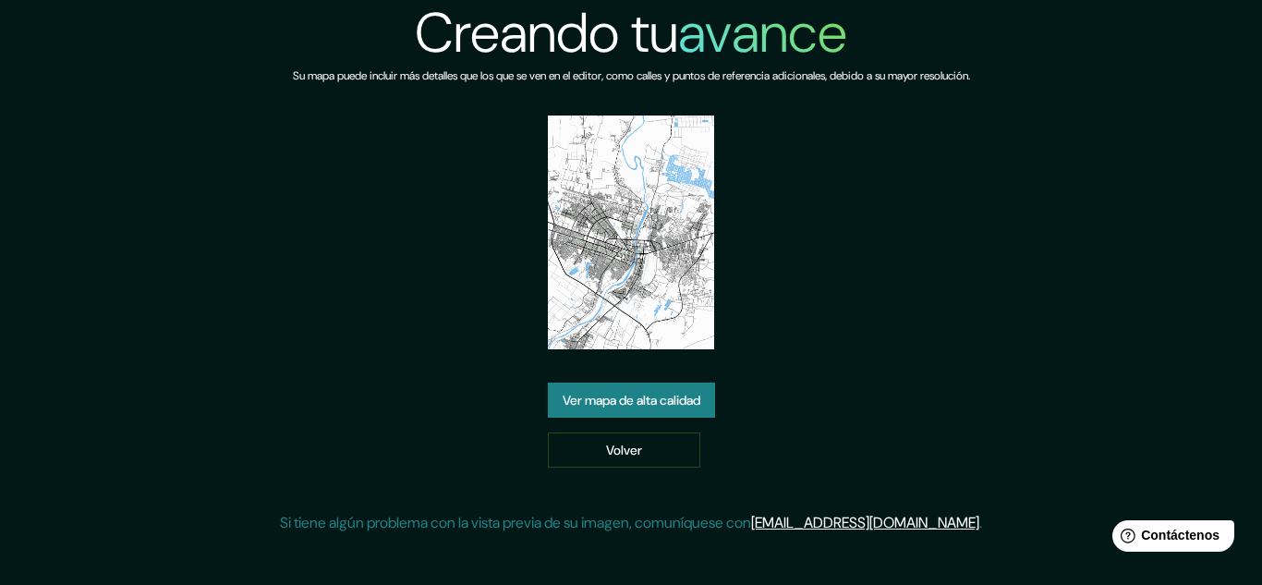
click at [621, 375] on div "Creando tu avance Su mapa puede incluir más detalles que los que se ven en el e…" at bounding box center [631, 274] width 702 height 549
click at [618, 377] on div "Creando tu avance Su mapa puede incluir más detalles que los que se ven en el e…" at bounding box center [631, 274] width 702 height 549
click at [618, 386] on link "Ver mapa de alta calidad" at bounding box center [631, 399] width 167 height 35
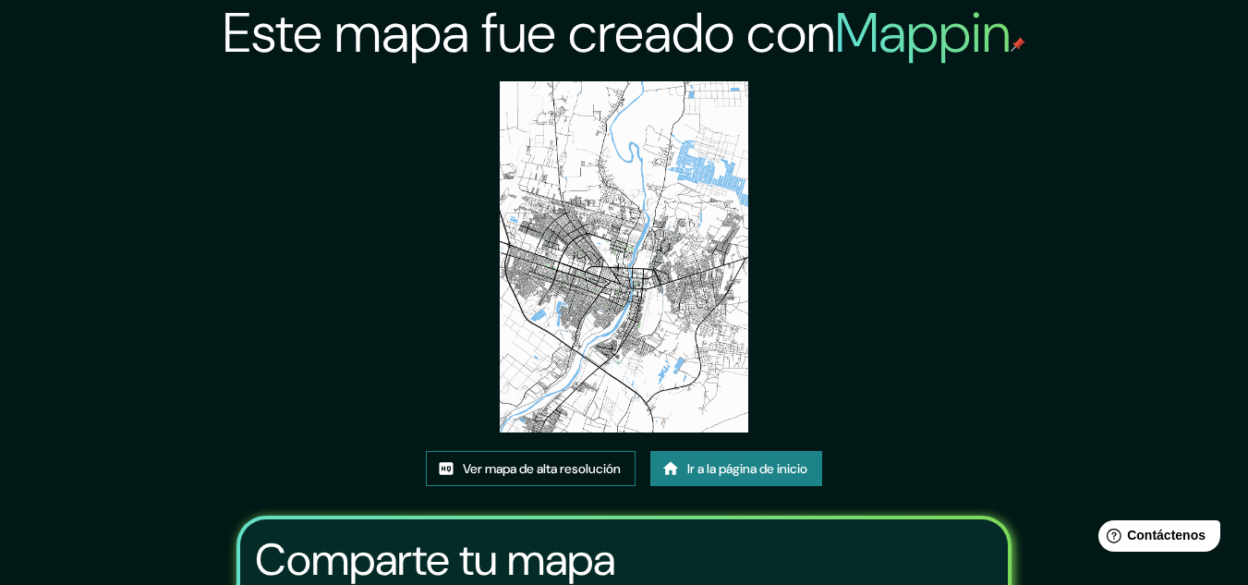
click at [542, 472] on font "Ver mapa de alta resolución" at bounding box center [542, 468] width 158 height 17
